Goal: Navigation & Orientation: Find specific page/section

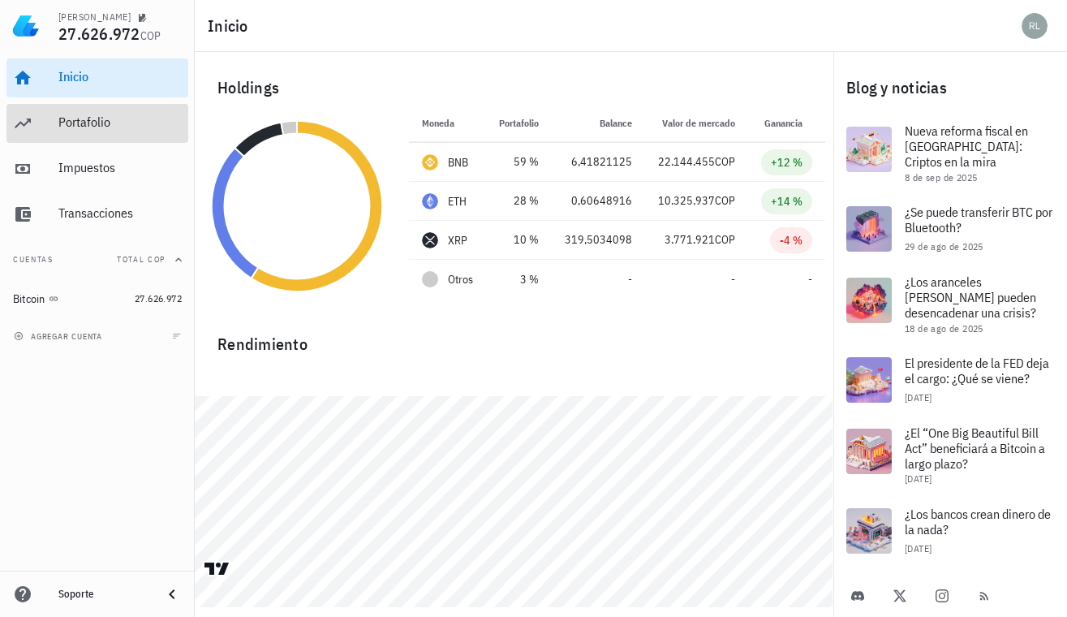
click at [89, 115] on div "Portafolio" at bounding box center [119, 121] width 123 height 15
